Goal: Find specific page/section: Find specific page/section

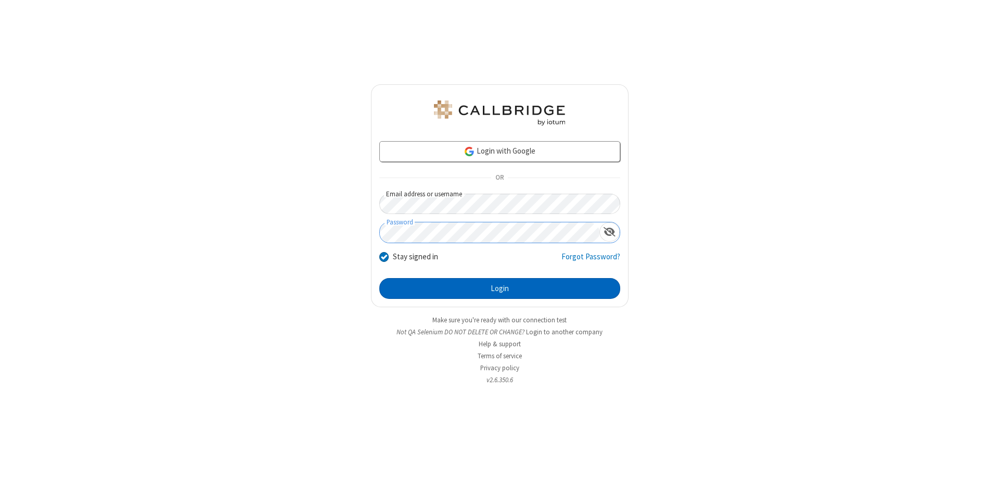
click at [500, 288] on button "Login" at bounding box center [499, 288] width 241 height 21
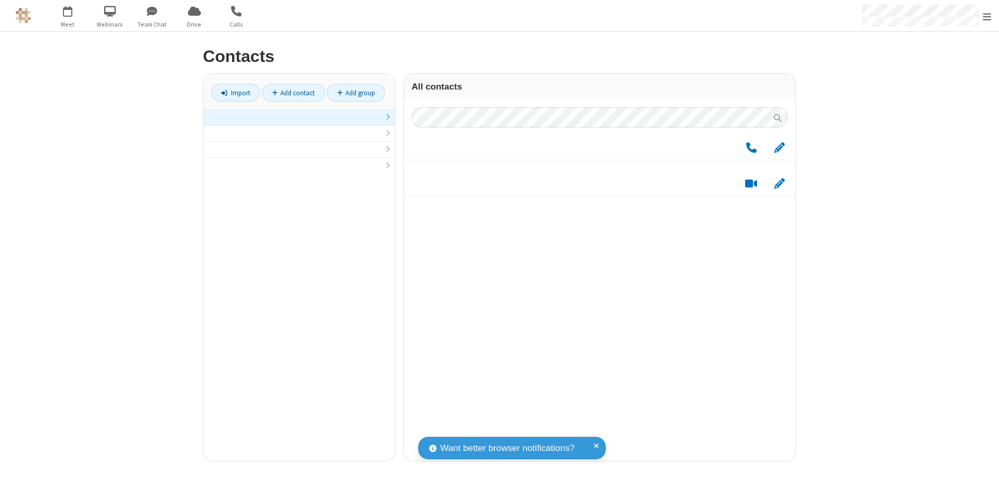
click at [299, 123] on link at bounding box center [299, 117] width 192 height 16
